Goal: Transaction & Acquisition: Subscribe to service/newsletter

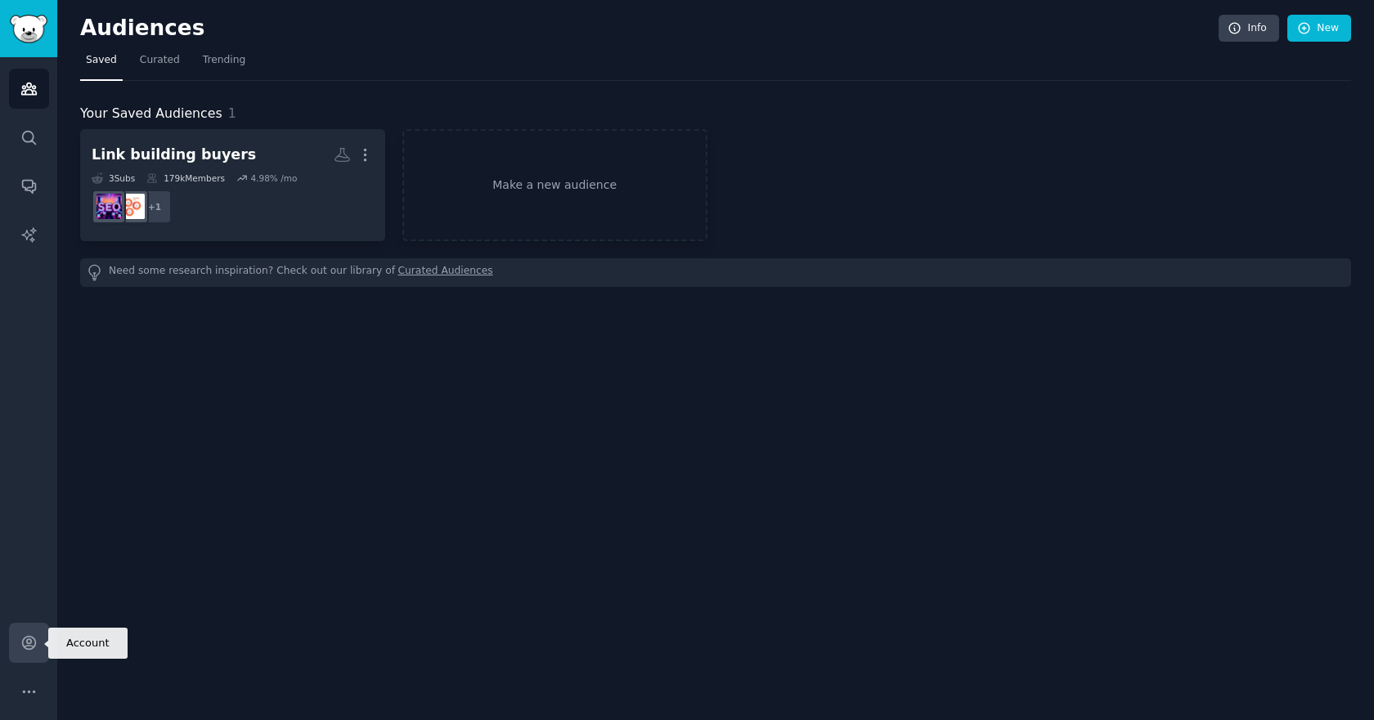
click at [21, 646] on icon "Sidebar" at bounding box center [28, 642] width 17 height 17
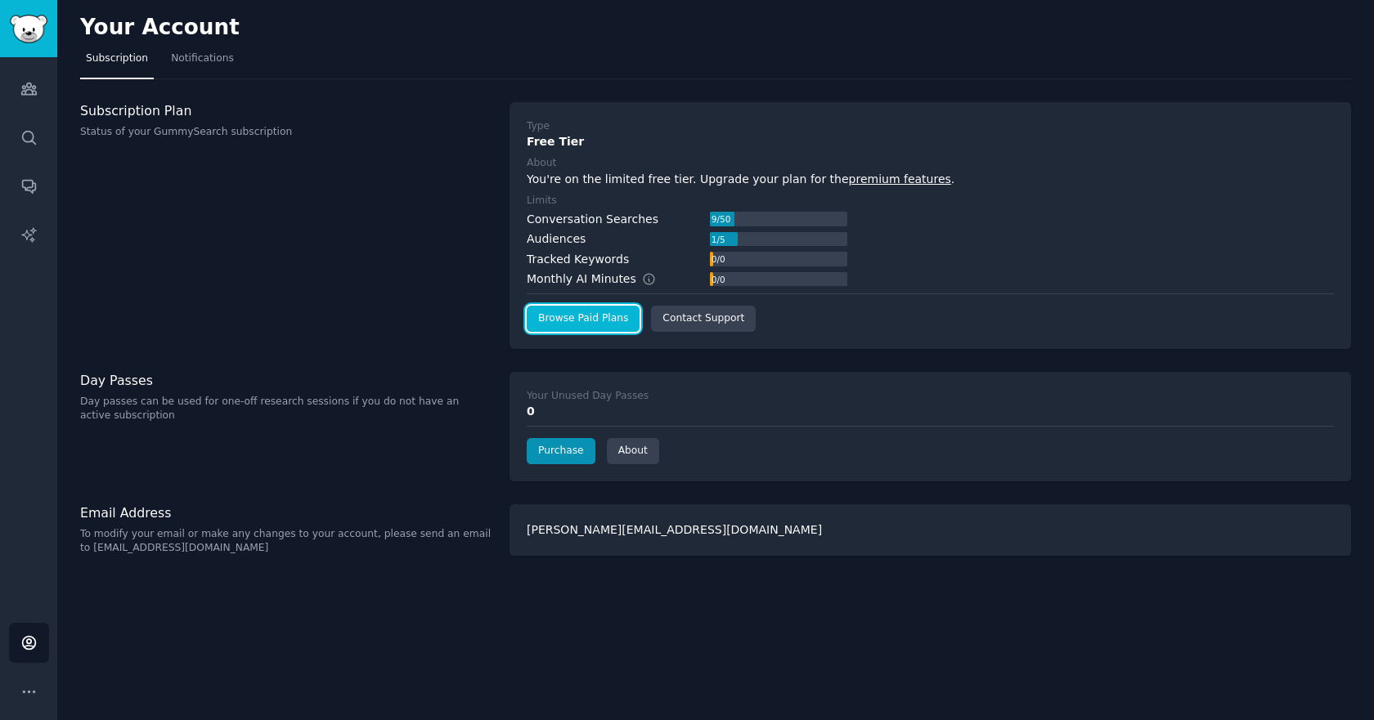
click at [577, 329] on link "Browse Paid Plans" at bounding box center [583, 319] width 113 height 26
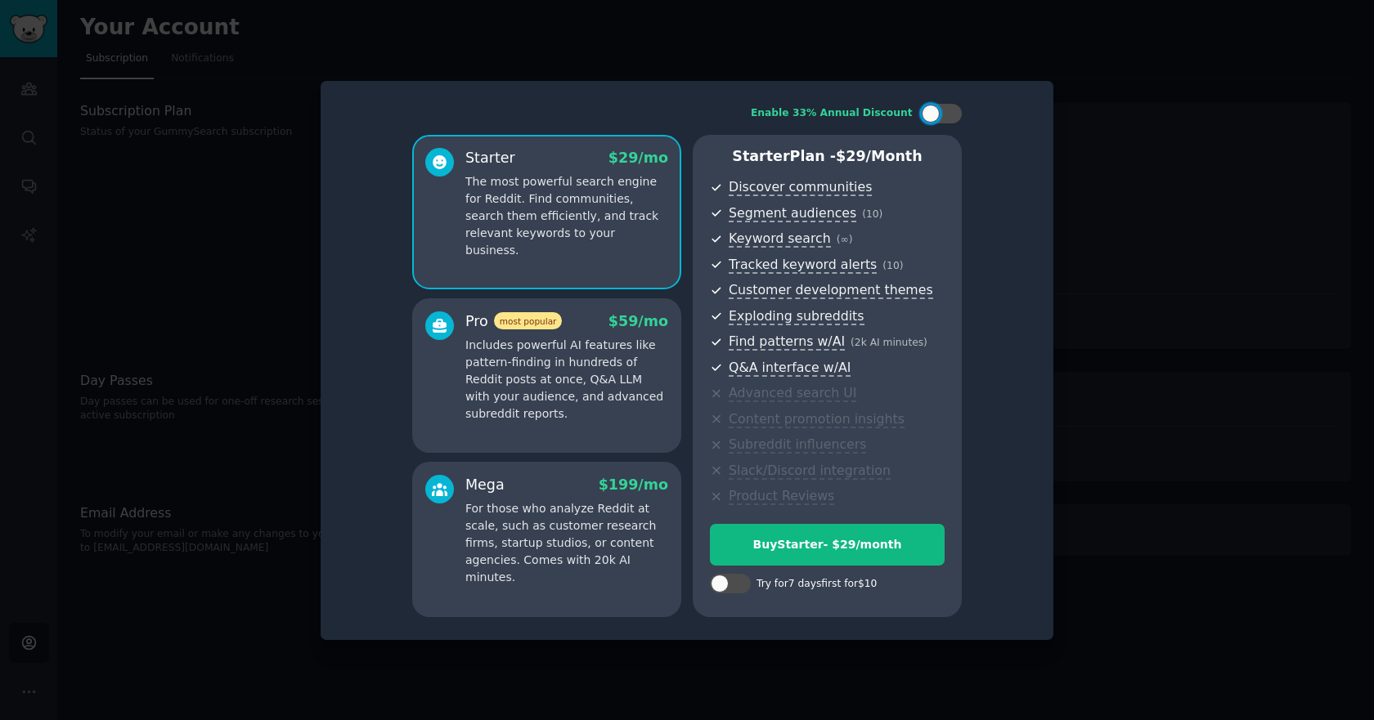
click at [477, 361] on p "Includes powerful AI features like pattern-finding in hundreds of Reddit posts …" at bounding box center [566, 380] width 203 height 86
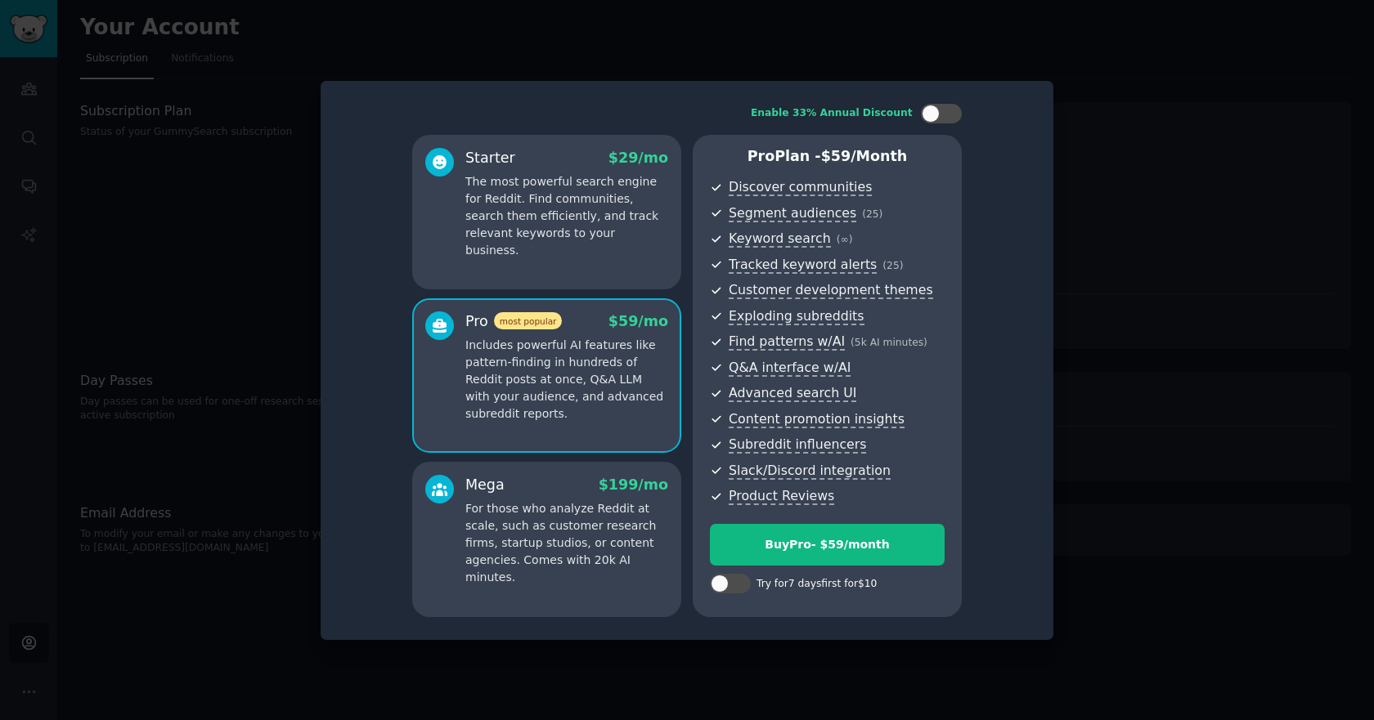
click at [524, 237] on p "The most powerful search engine for Reddit. Find communities, search them effic…" at bounding box center [566, 216] width 203 height 86
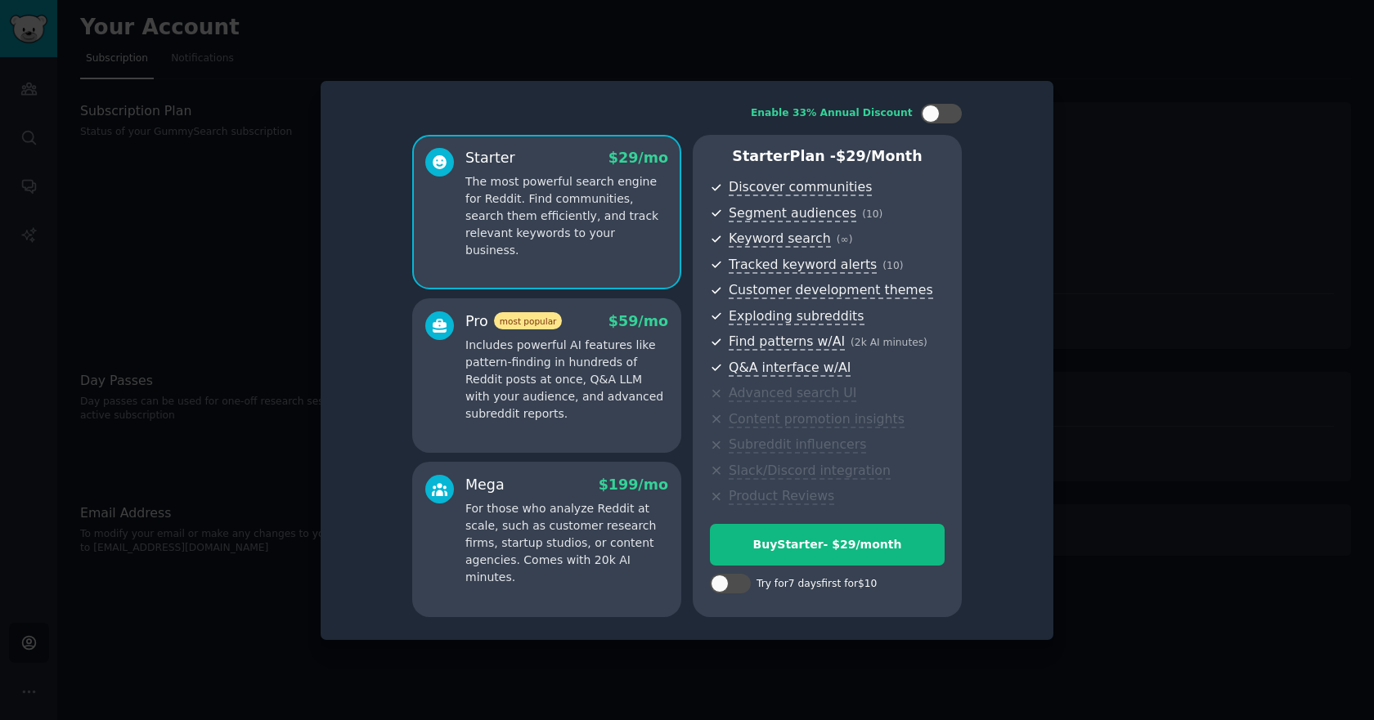
click at [486, 393] on p "Includes powerful AI features like pattern-finding in hundreds of Reddit posts …" at bounding box center [566, 380] width 203 height 86
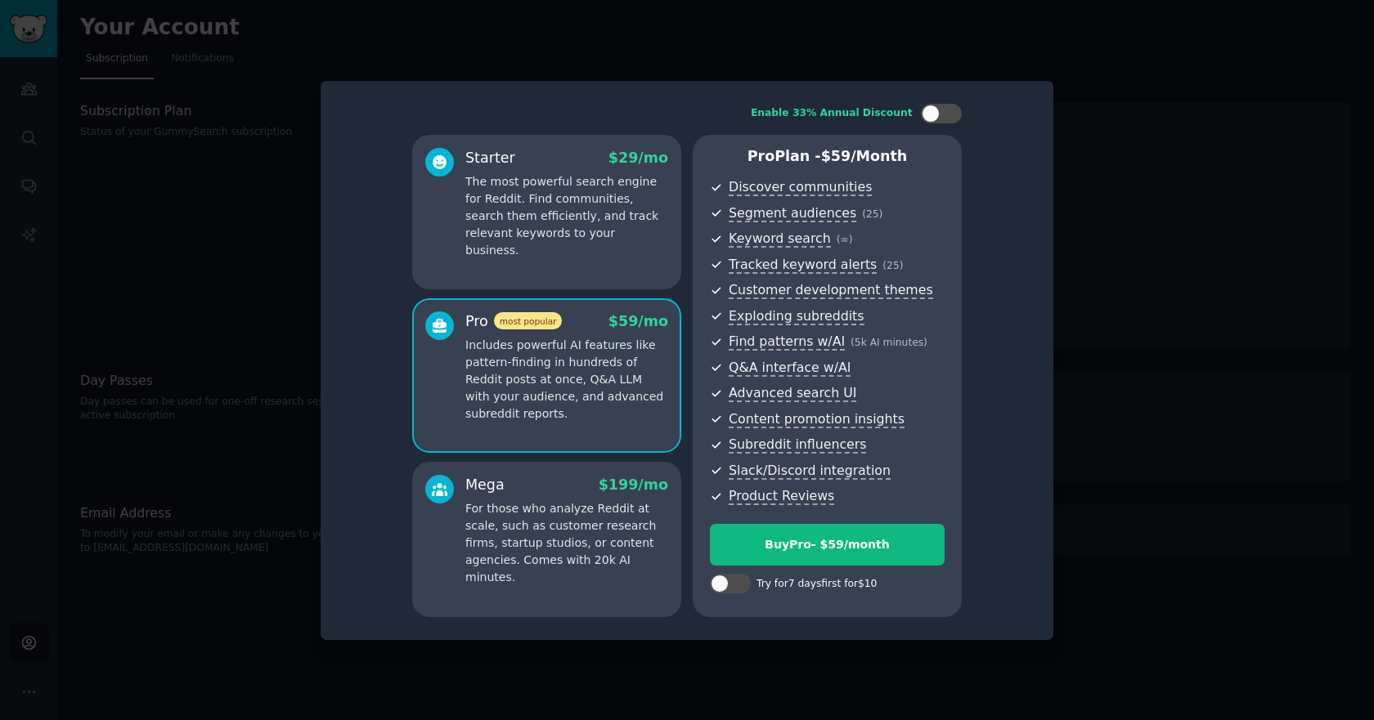
click at [535, 232] on p "The most powerful search engine for Reddit. Find communities, search them effic…" at bounding box center [566, 216] width 203 height 86
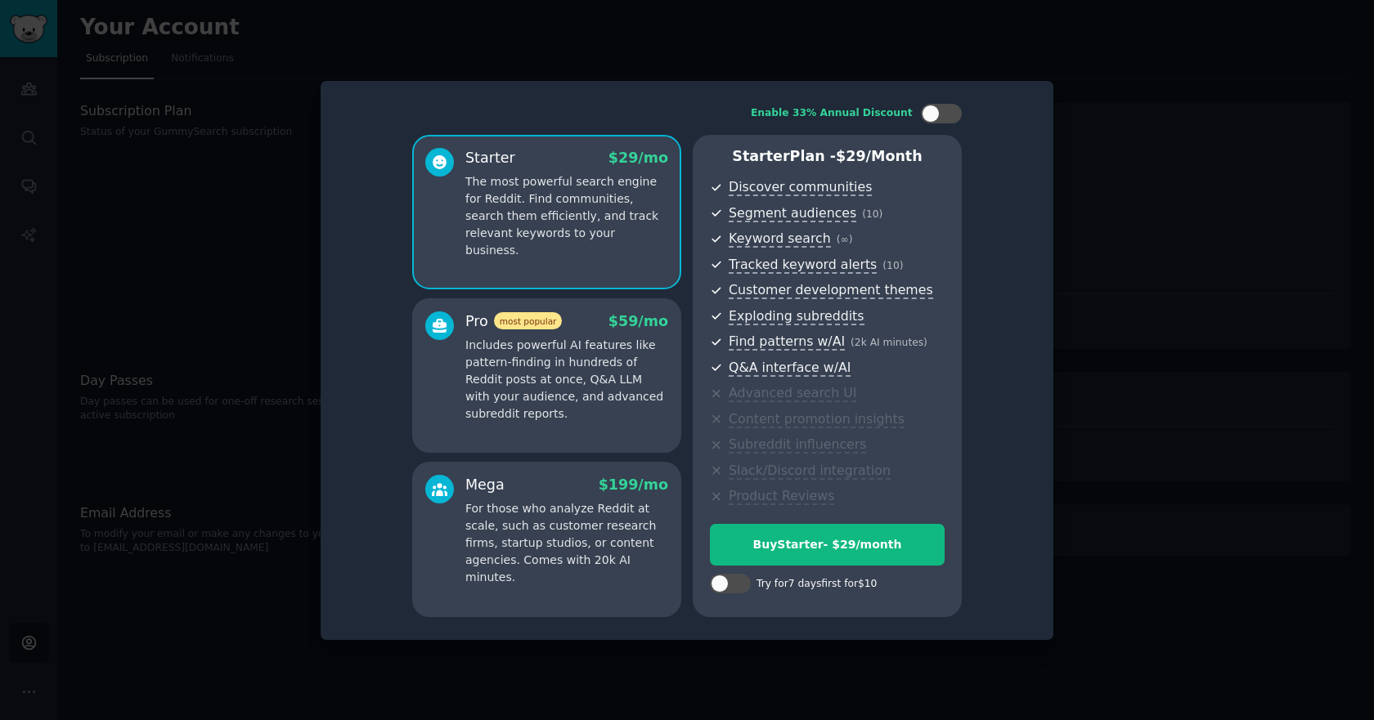
click at [598, 363] on p "Includes powerful AI features like pattern-finding in hundreds of Reddit posts …" at bounding box center [566, 380] width 203 height 86
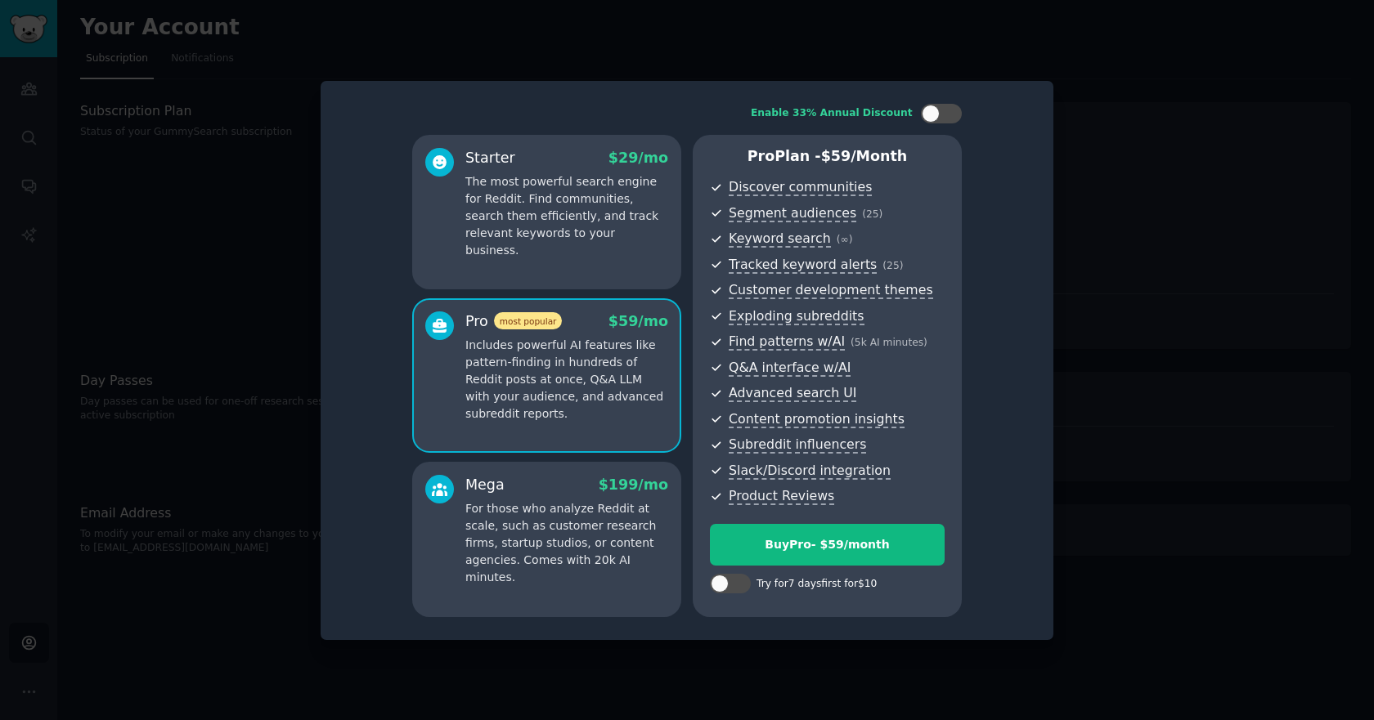
click at [546, 228] on p "The most powerful search engine for Reddit. Find communities, search them effic…" at bounding box center [566, 216] width 203 height 86
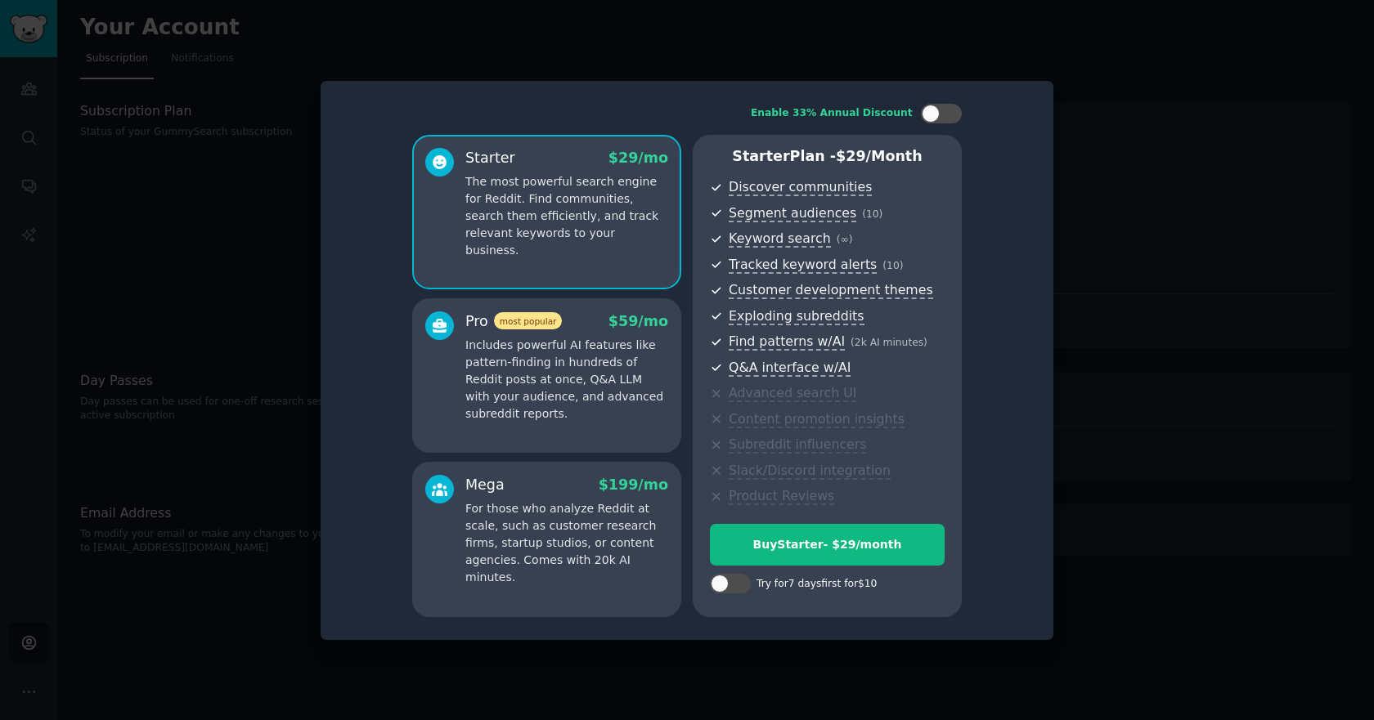
click at [571, 374] on p "Includes powerful AI features like pattern-finding in hundreds of Reddit posts …" at bounding box center [566, 380] width 203 height 86
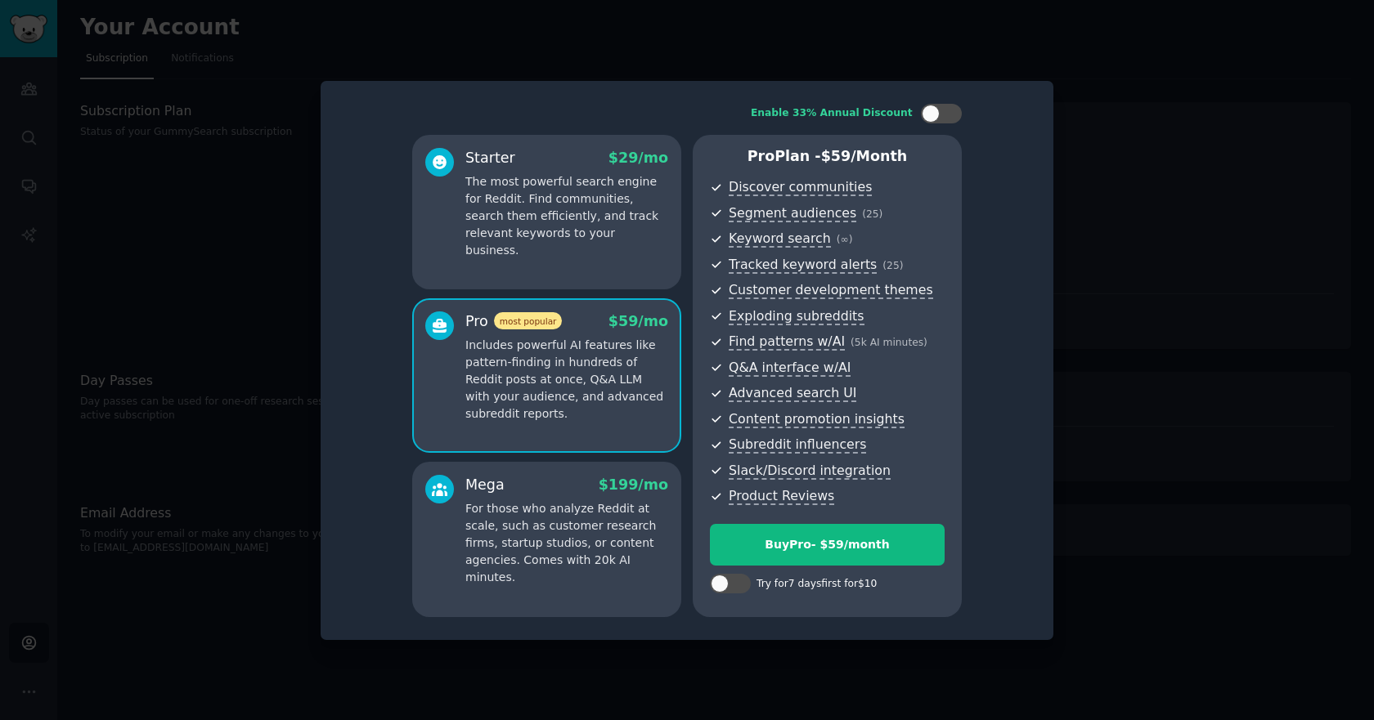
click at [518, 518] on p "For those who analyze Reddit at scale, such as customer research firms, startup…" at bounding box center [566, 543] width 203 height 86
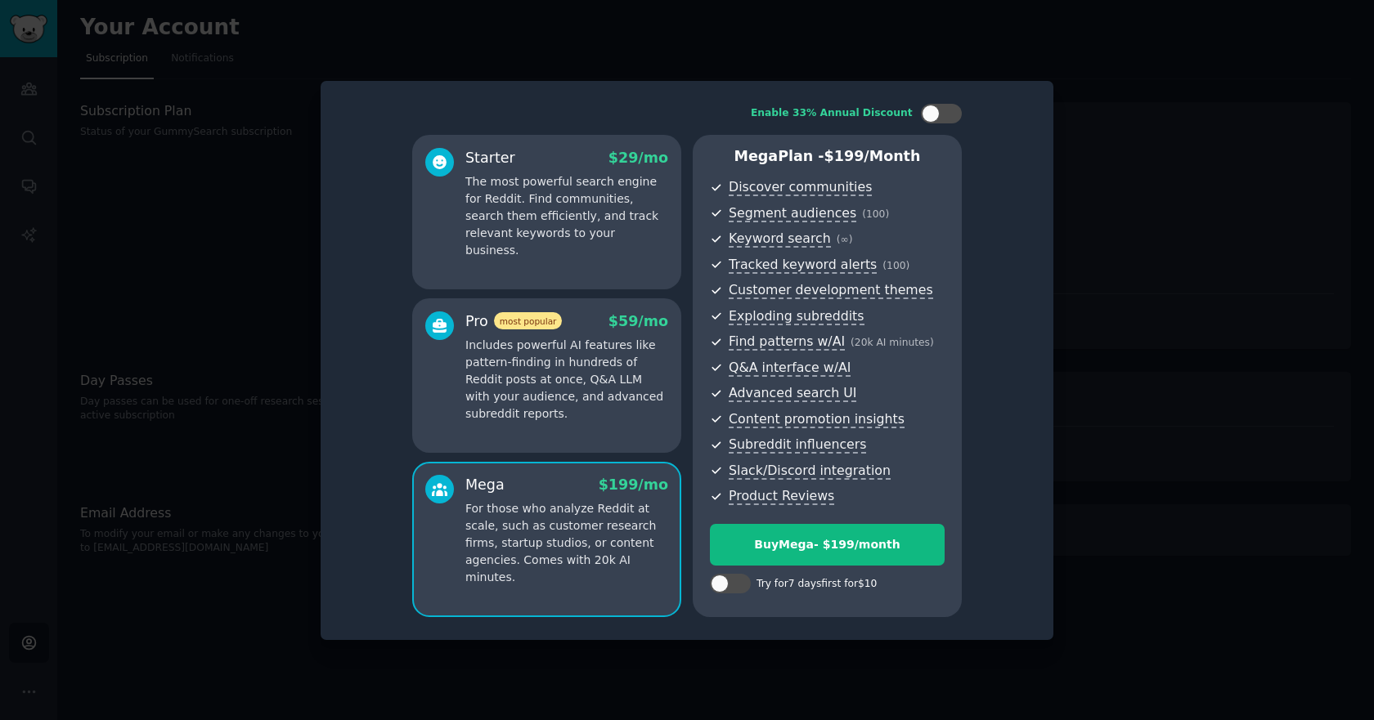
click at [510, 383] on p "Includes powerful AI features like pattern-finding in hundreds of Reddit posts …" at bounding box center [566, 380] width 203 height 86
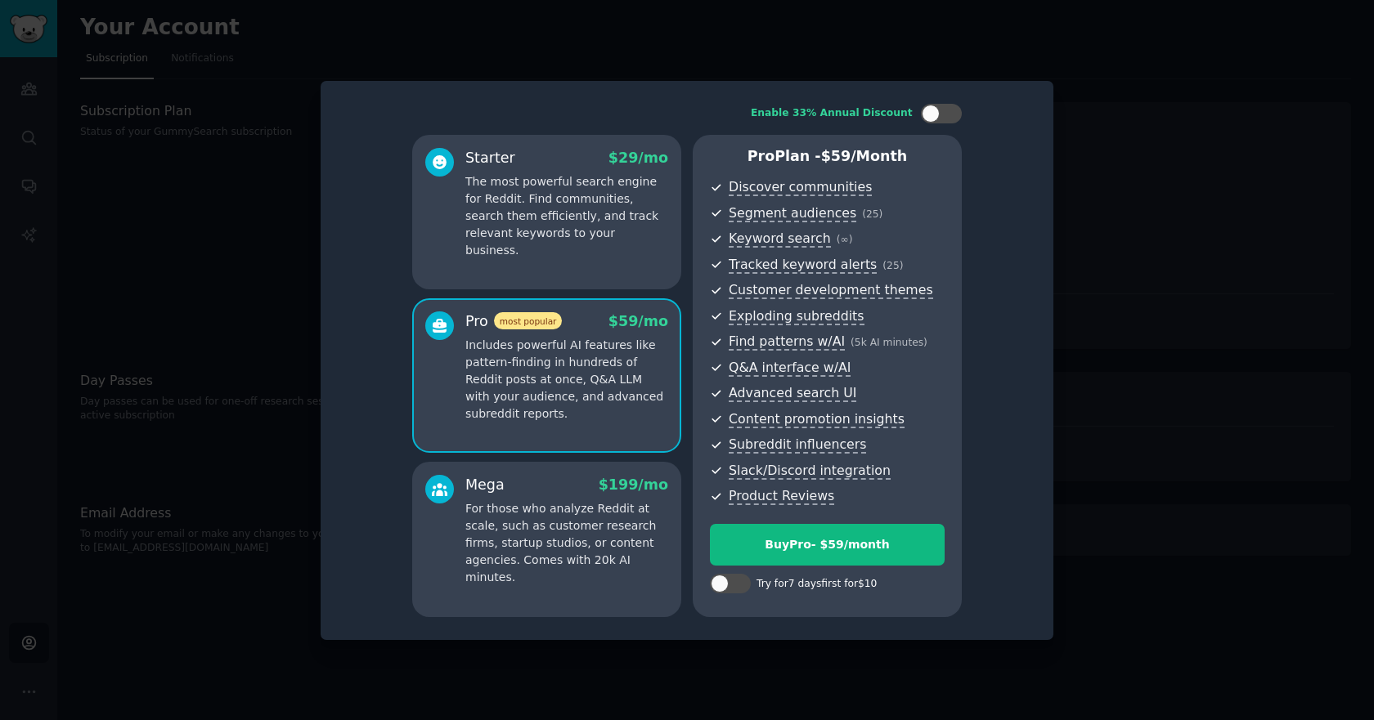
click at [522, 221] on p "The most powerful search engine for Reddit. Find communities, search them effic…" at bounding box center [566, 216] width 203 height 86
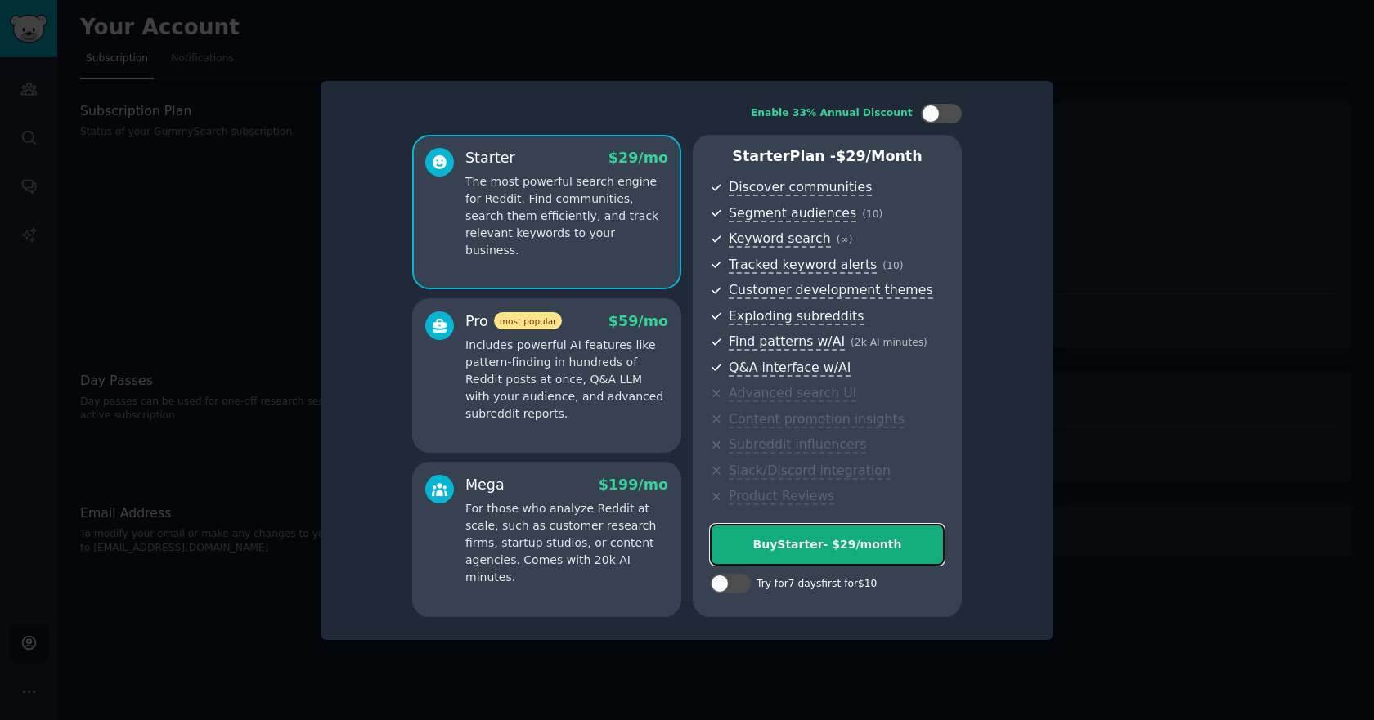
click at [782, 550] on div "Buy Starter - $ 29 /month" at bounding box center [826, 544] width 233 height 17
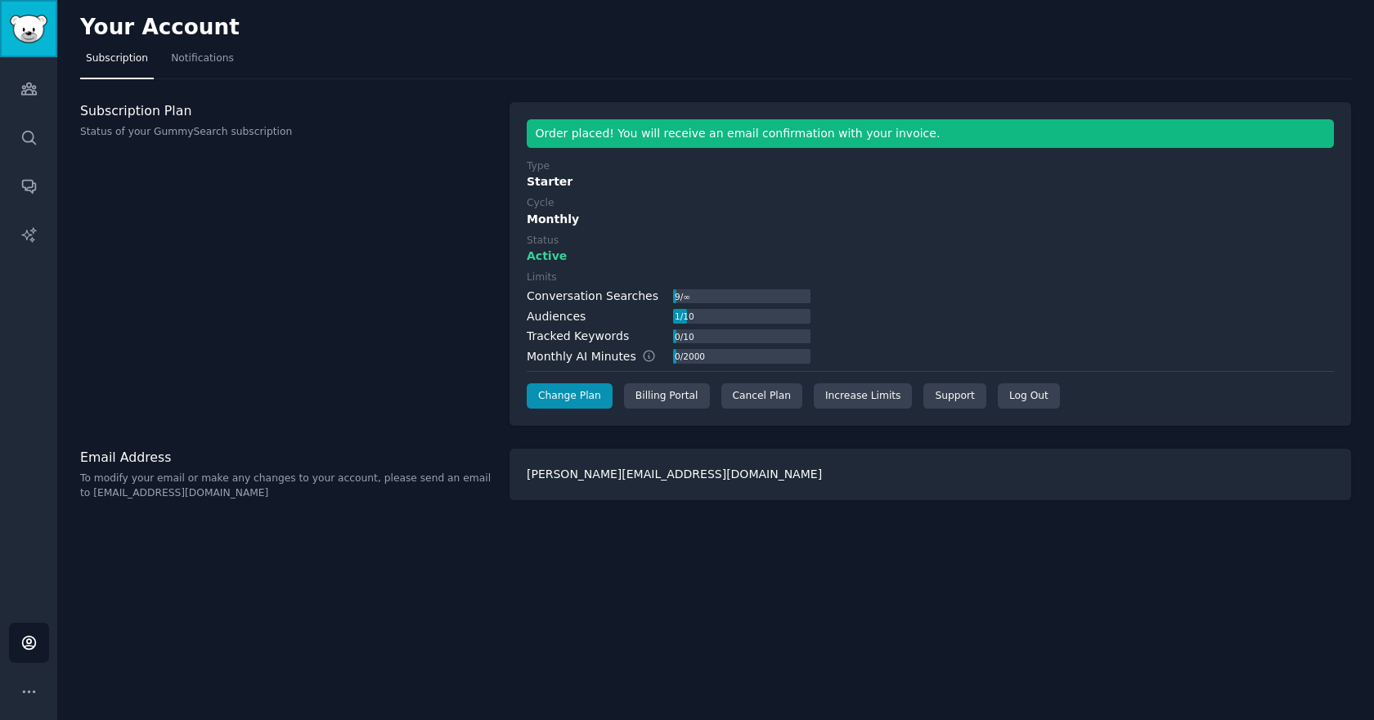
click at [28, 30] on img "Sidebar" at bounding box center [29, 29] width 38 height 29
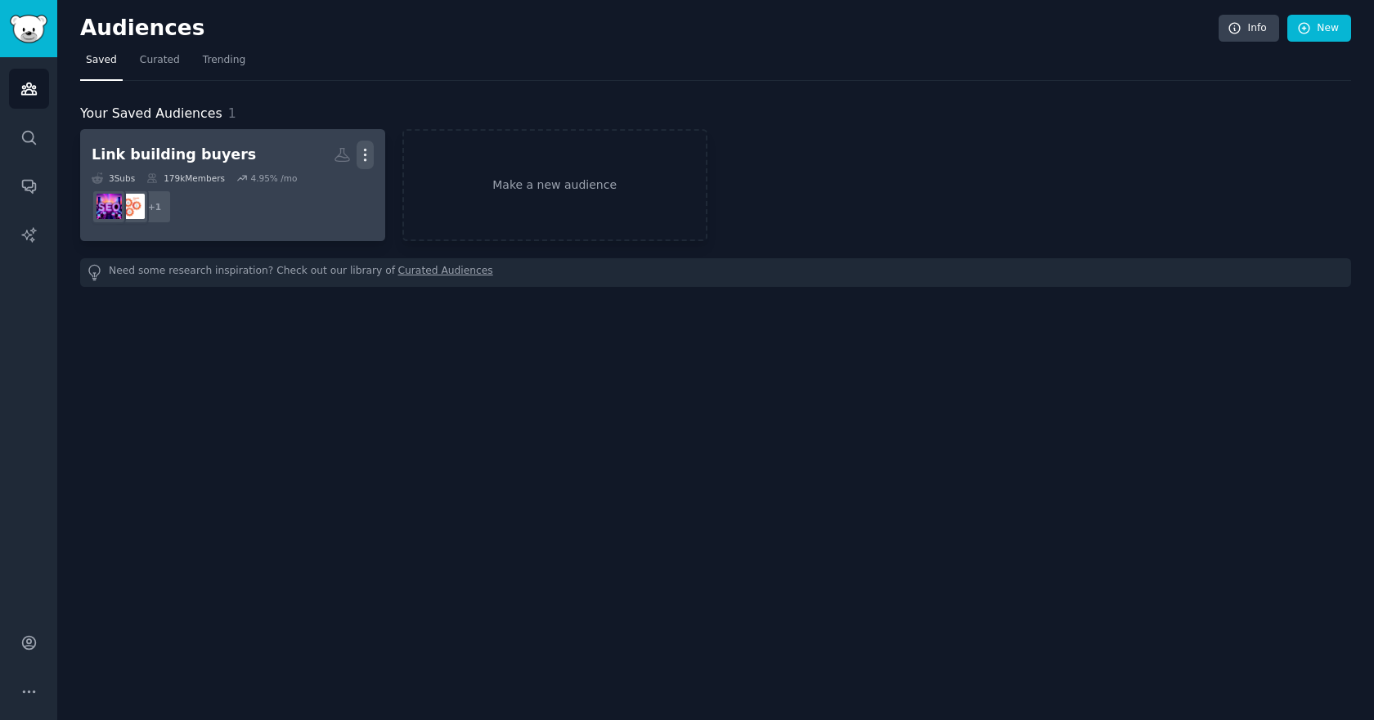
click at [365, 156] on icon "button" at bounding box center [365, 155] width 2 height 11
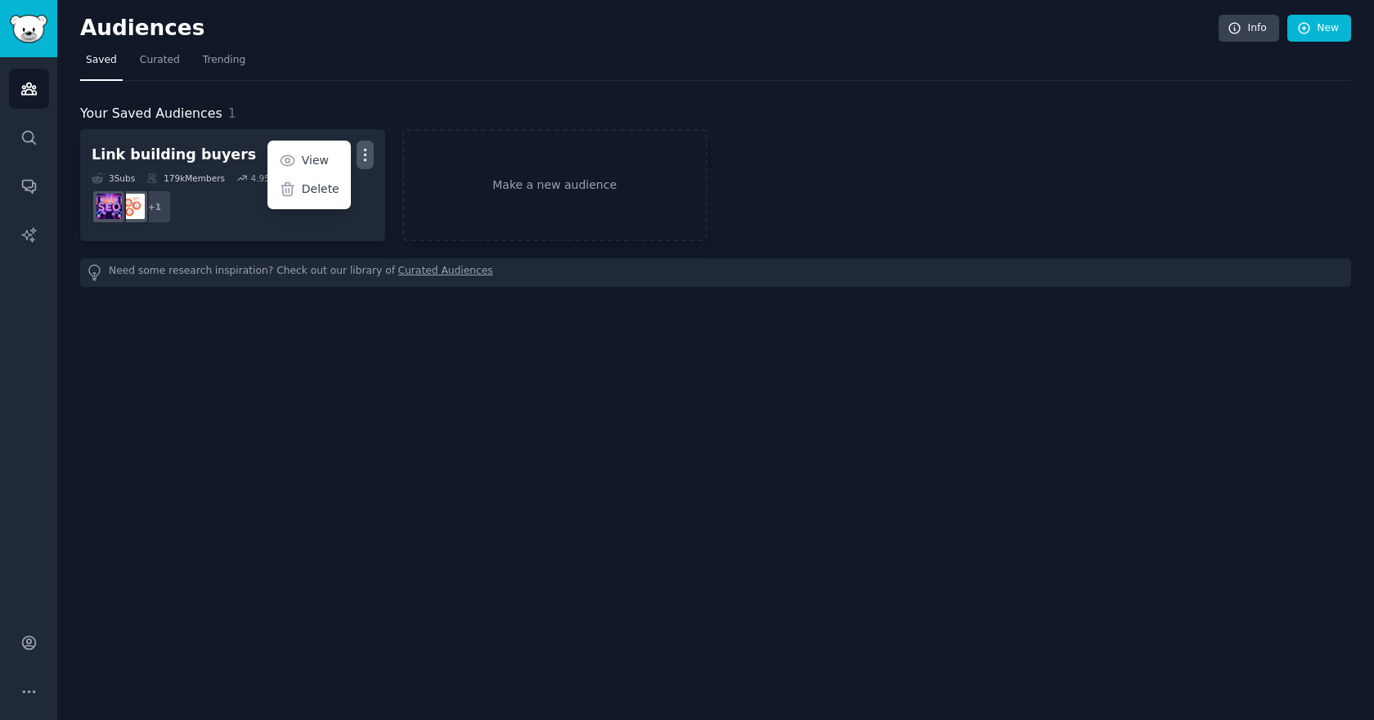
click at [324, 191] on p "Delete" at bounding box center [321, 189] width 38 height 17
